Goal: Task Accomplishment & Management: Use online tool/utility

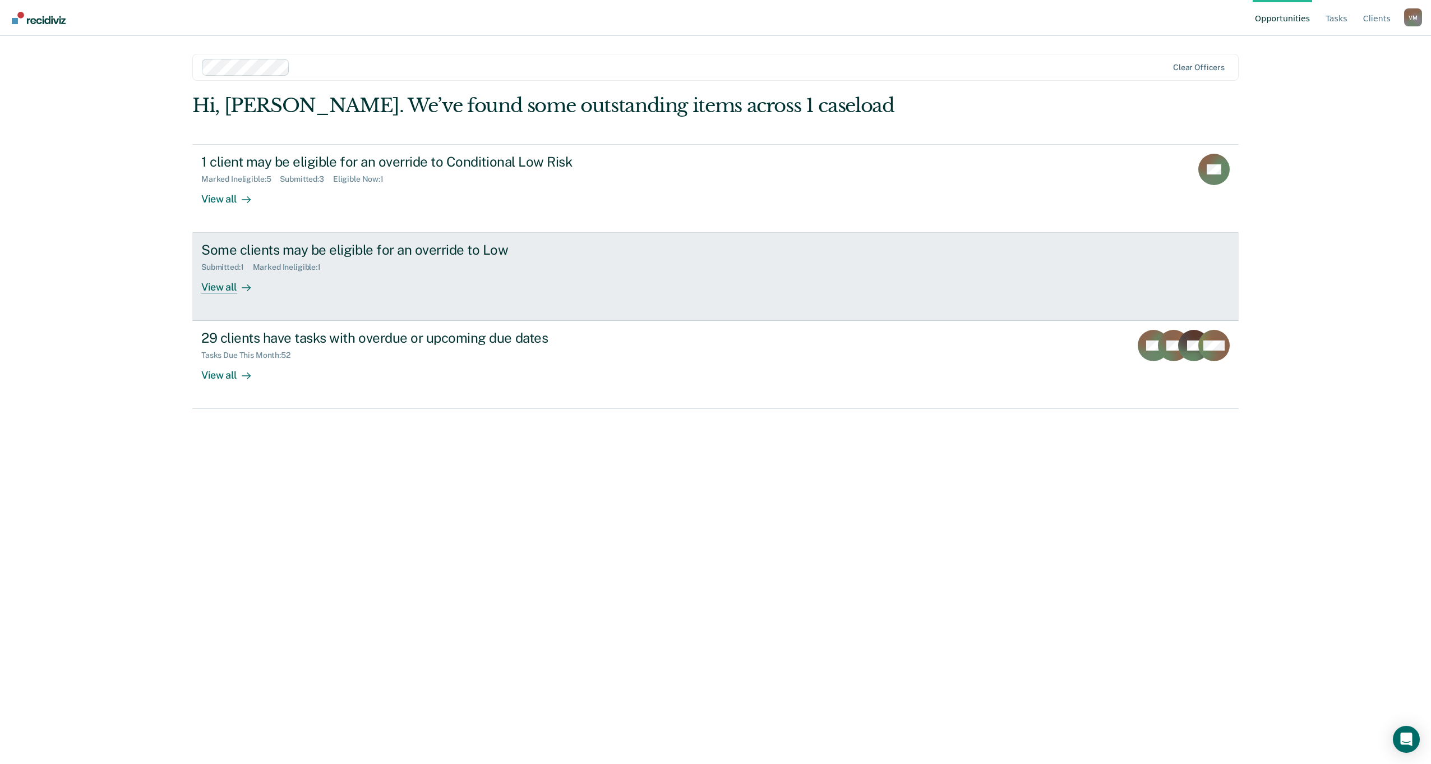
click at [232, 296] on link "Some clients may be eligible for an override to Low Submitted : 1 Marked Inelig…" at bounding box center [715, 277] width 1046 height 88
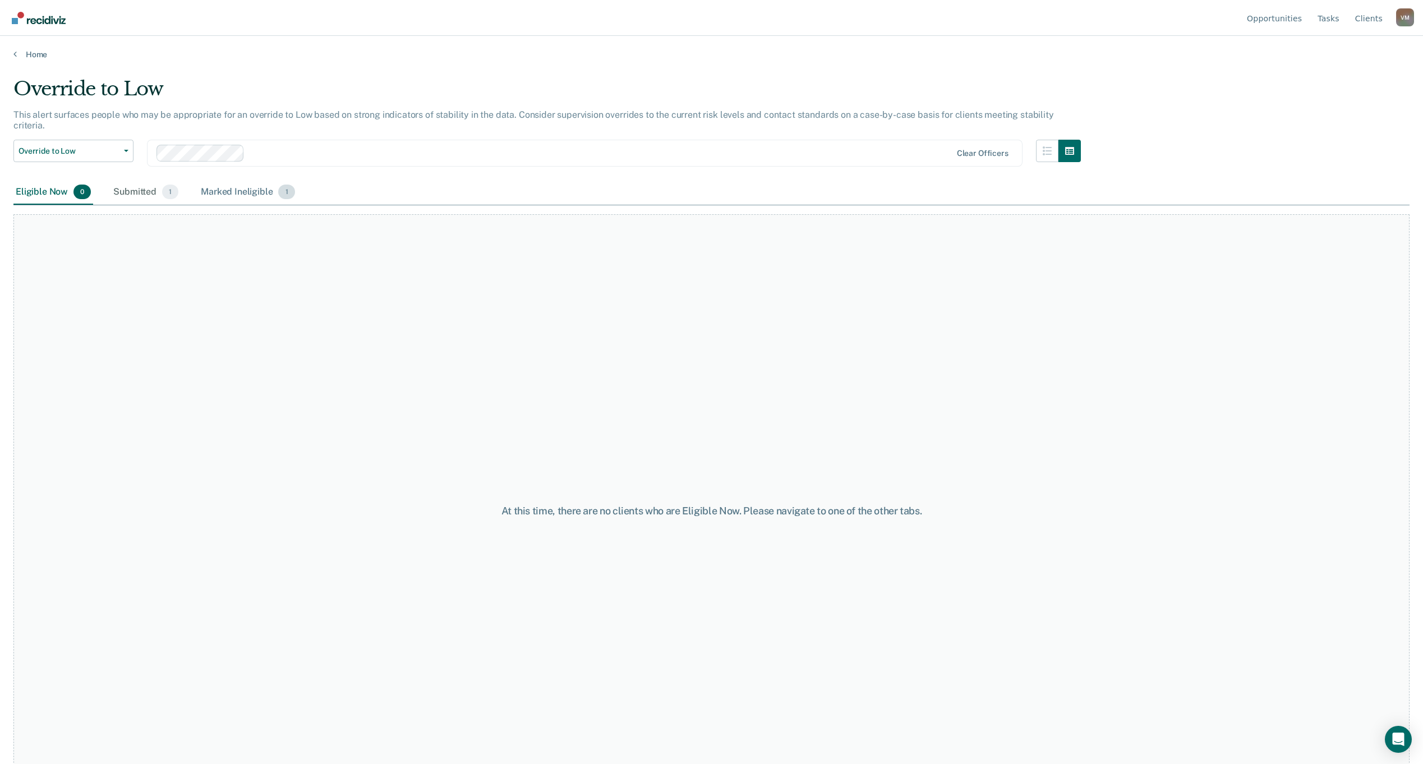
click at [244, 181] on div "Marked Ineligible 1" at bounding box center [247, 192] width 99 height 25
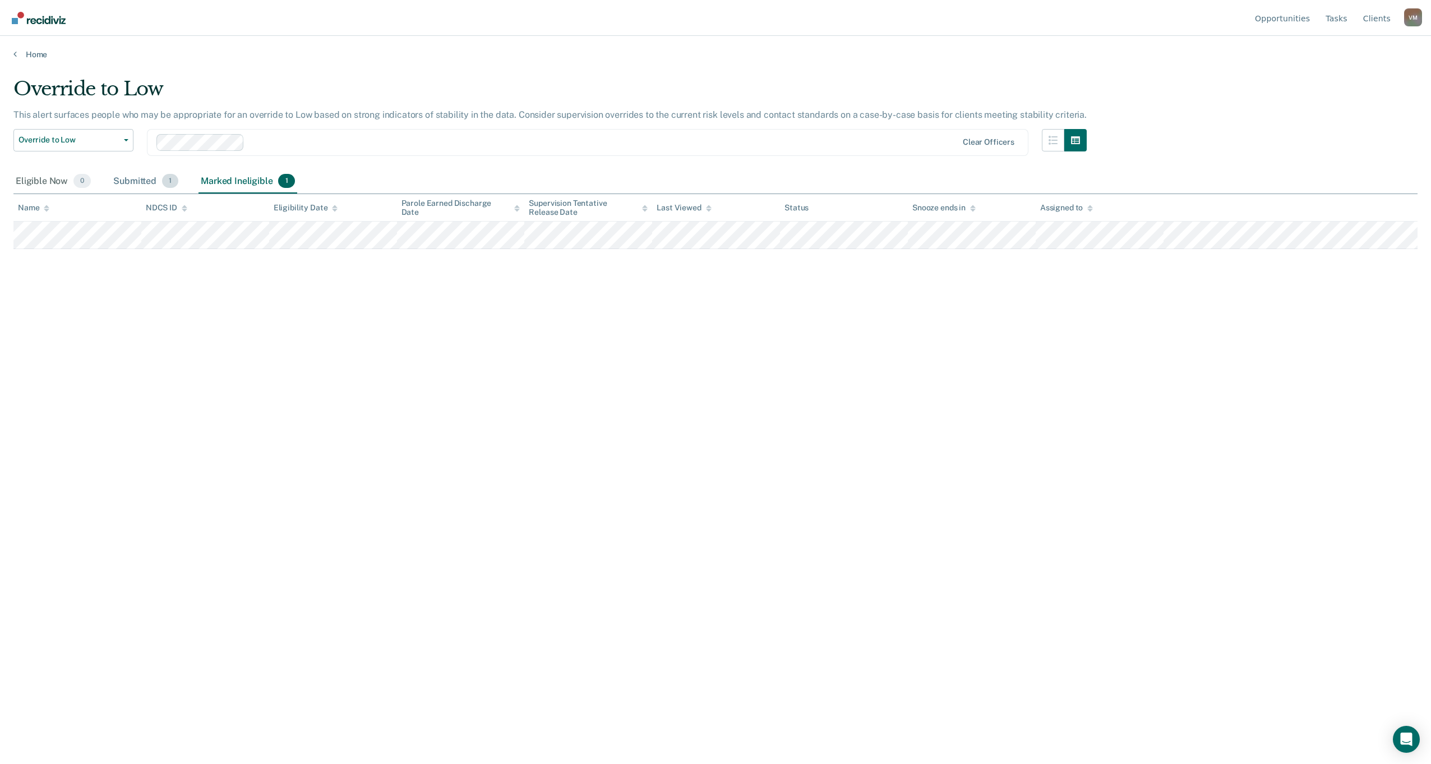
click at [122, 181] on div "Submitted 1" at bounding box center [146, 181] width 70 height 25
click at [19, 181] on div "Eligible Now 0" at bounding box center [53, 181] width 80 height 25
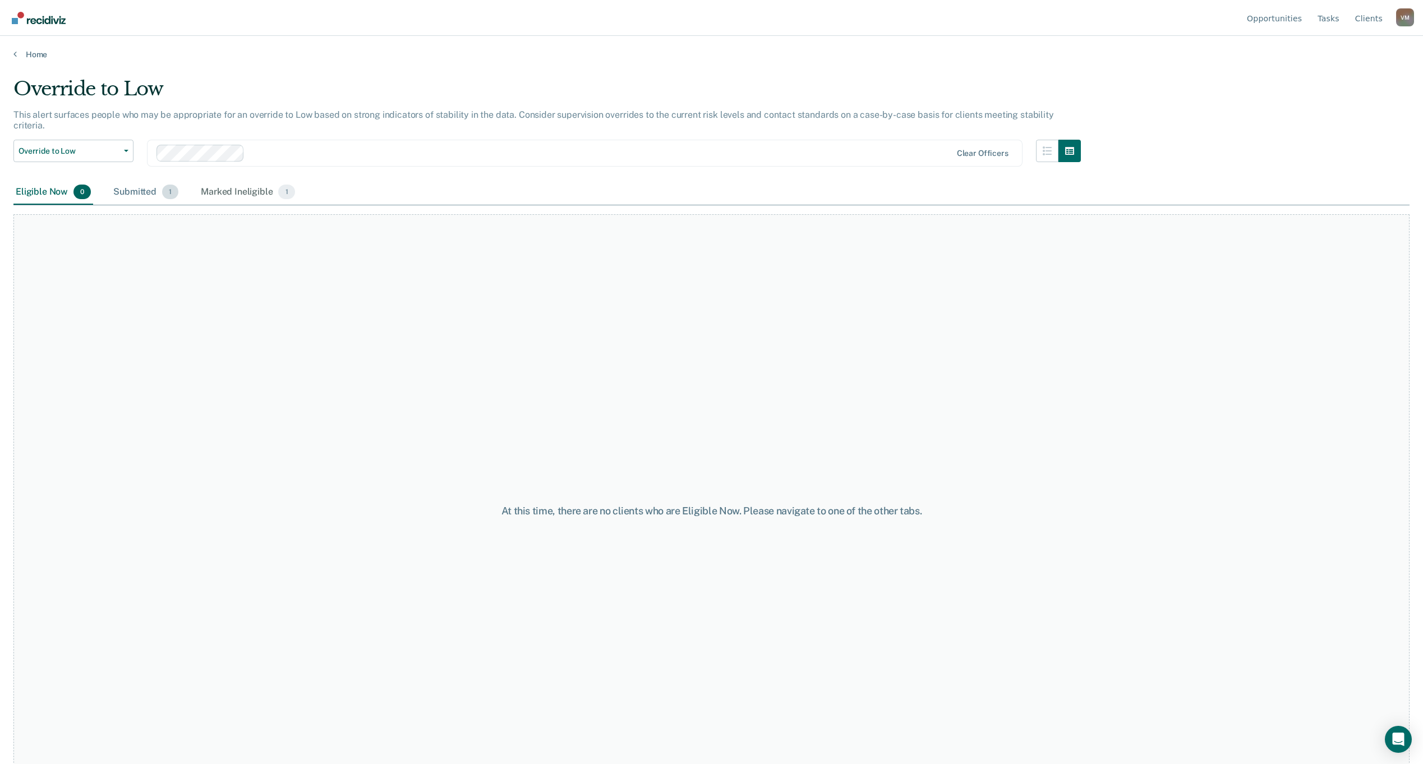
click at [123, 181] on div "Submitted 1" at bounding box center [146, 192] width 70 height 25
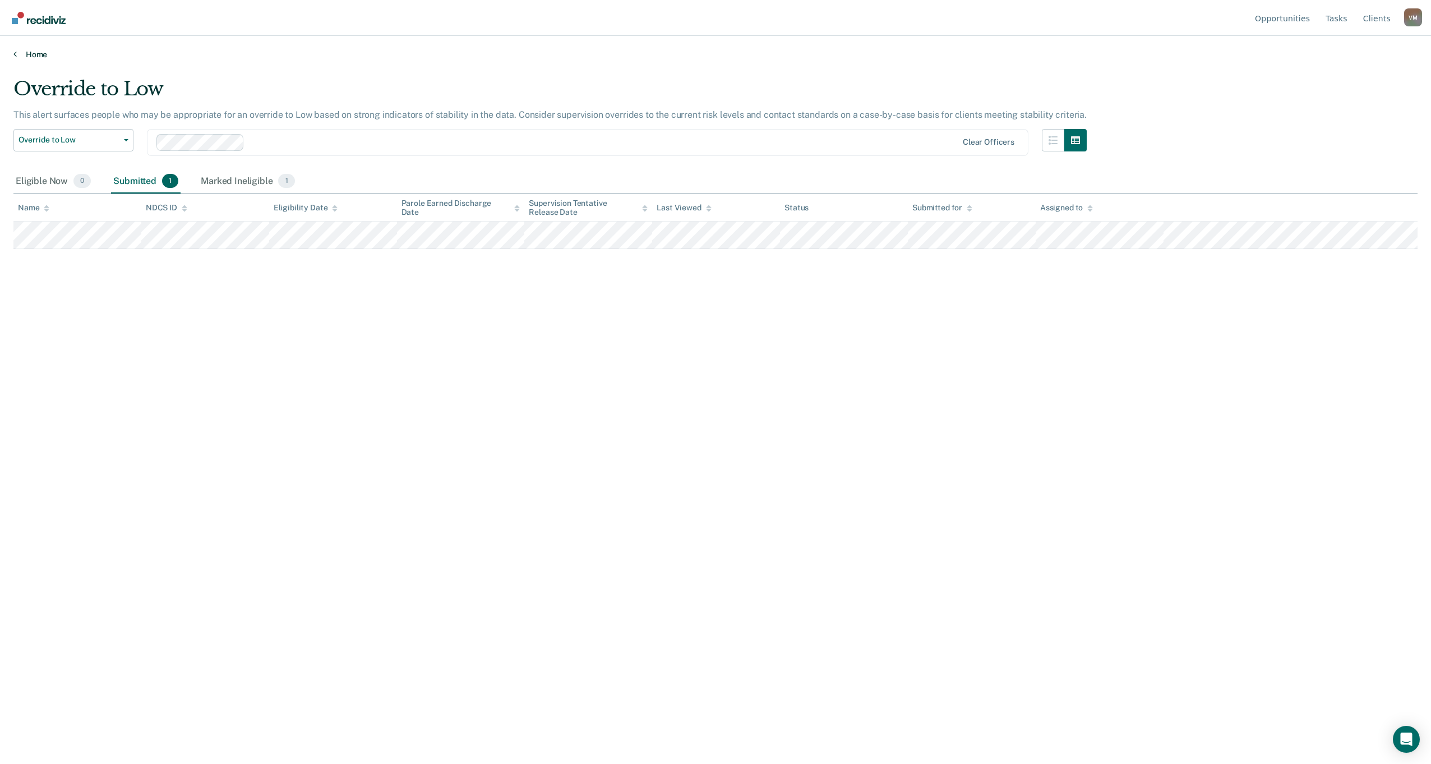
click at [25, 52] on link "Home" at bounding box center [715, 54] width 1404 height 10
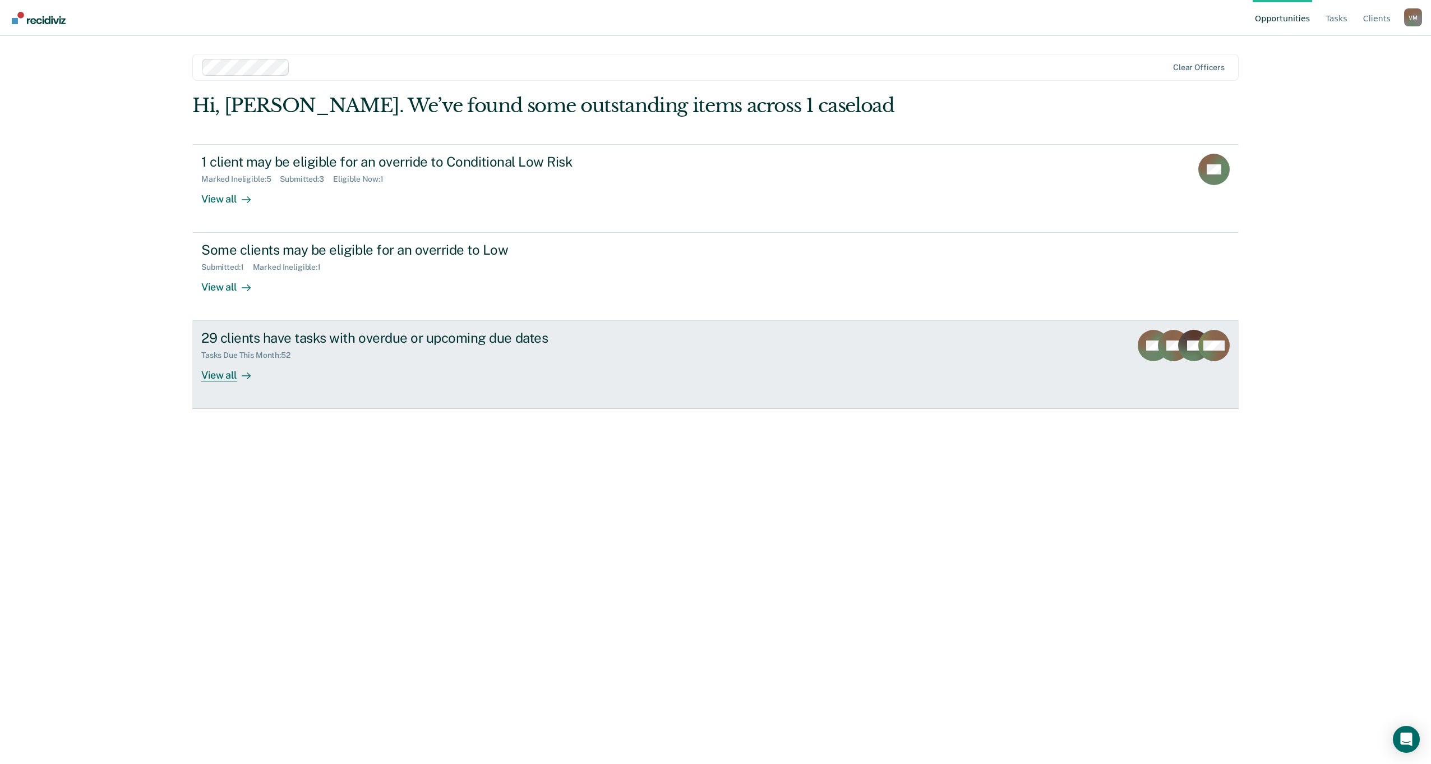
click at [229, 375] on div "View all" at bounding box center [232, 371] width 63 height 22
